Goal: Task Accomplishment & Management: Use online tool/utility

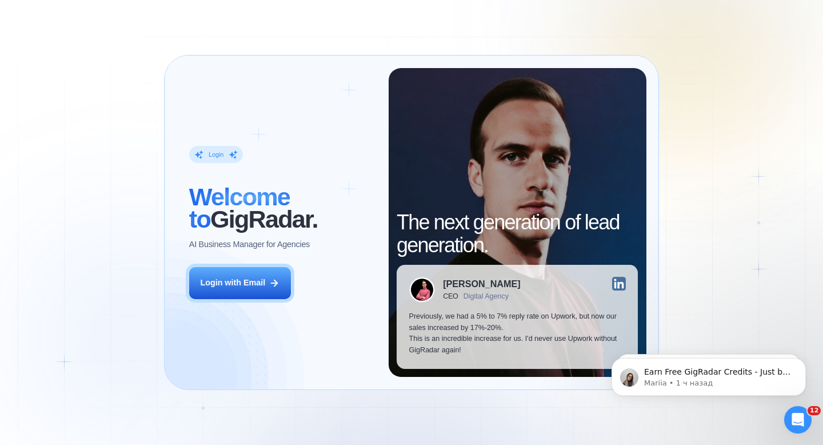
click at [251, 272] on button "Login with Email" at bounding box center [240, 283] width 102 height 32
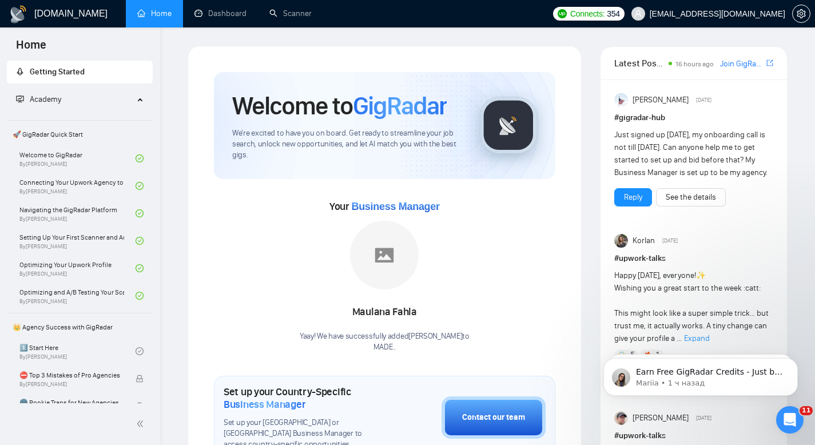
click at [277, 18] on link "Scanner" at bounding box center [290, 14] width 42 height 10
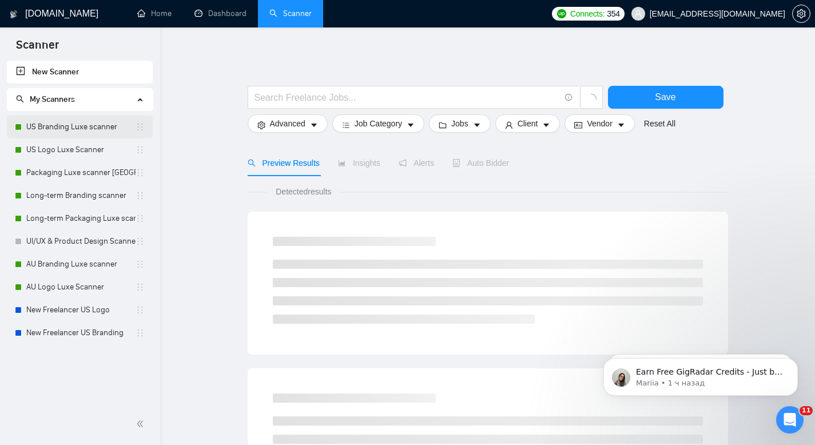
click at [82, 126] on link "US Branding Luxe scanner" at bounding box center [80, 126] width 109 height 23
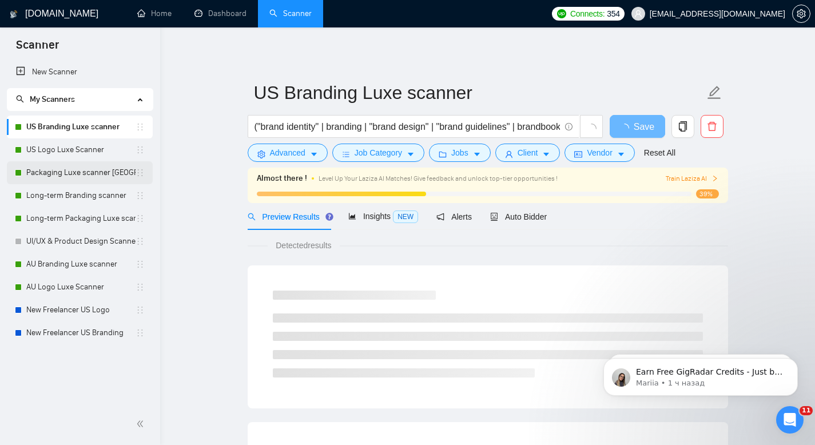
click at [81, 171] on link "Packaging Luxe scanner USA" at bounding box center [80, 172] width 109 height 23
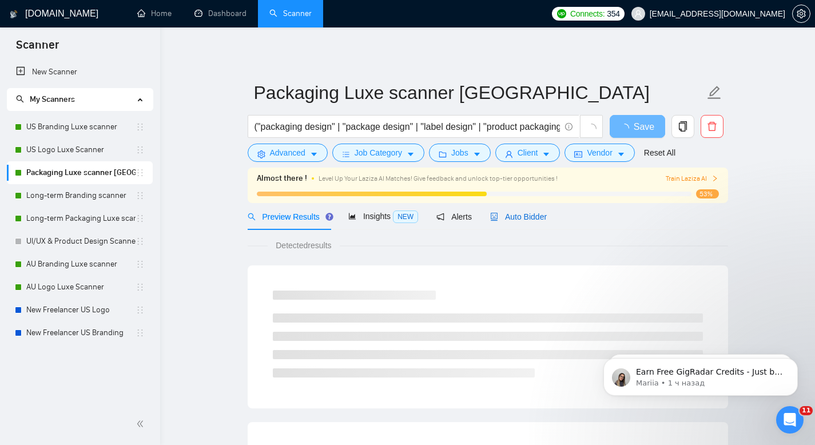
click at [525, 214] on span "Auto Bidder" at bounding box center [518, 216] width 57 height 9
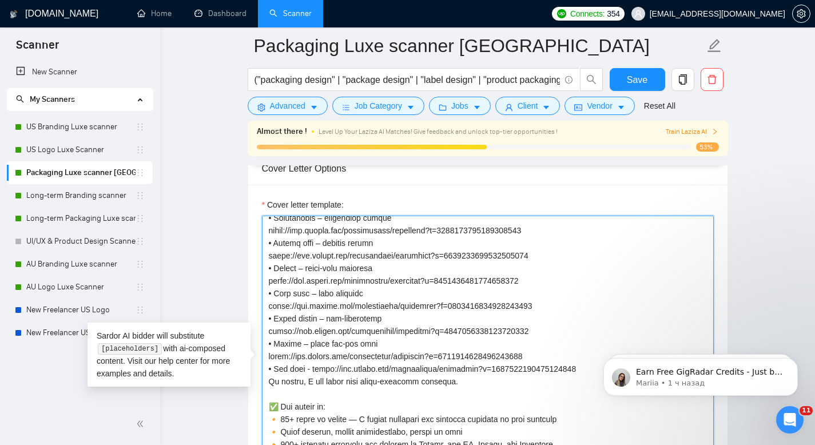
scroll to position [286, 0]
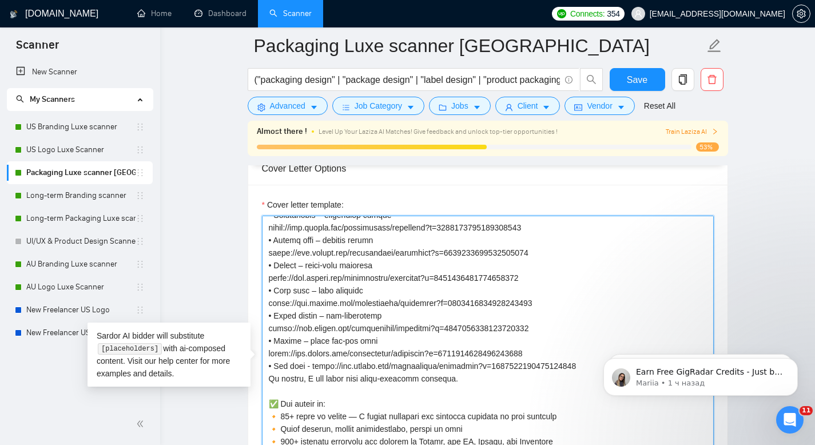
drag, startPoint x: 267, startPoint y: 274, endPoint x: 548, endPoint y: 321, distance: 285.1
click at [548, 321] on textarea "Cover letter template:" at bounding box center [488, 343] width 452 height 257
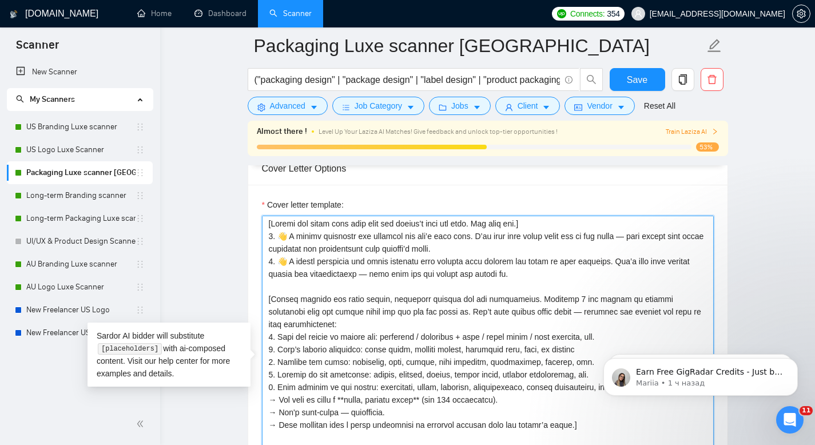
scroll to position [0, 0]
drag, startPoint x: 474, startPoint y: 268, endPoint x: 278, endPoint y: 259, distance: 196.8
click at [278, 259] on textarea "Cover letter template:" at bounding box center [488, 343] width 452 height 257
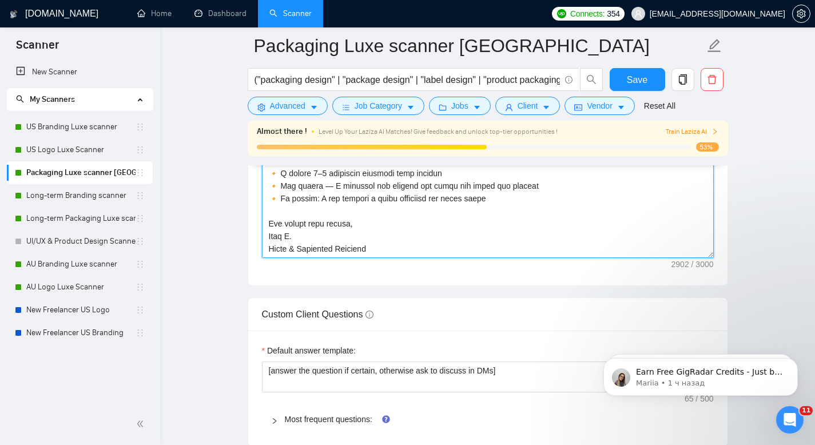
scroll to position [1547, 0]
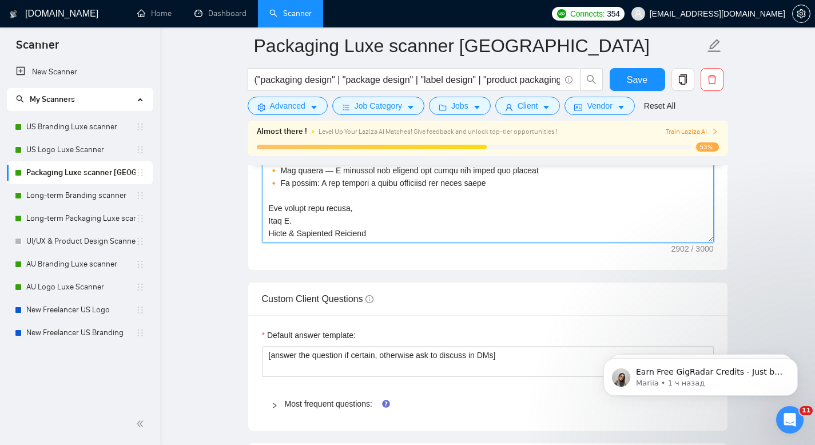
drag, startPoint x: 372, startPoint y: 251, endPoint x: 248, endPoint y: 219, distance: 127.5
click at [248, 219] on div "Cover letter template:" at bounding box center [487, 112] width 479 height 316
